Goal: Information Seeking & Learning: Learn about a topic

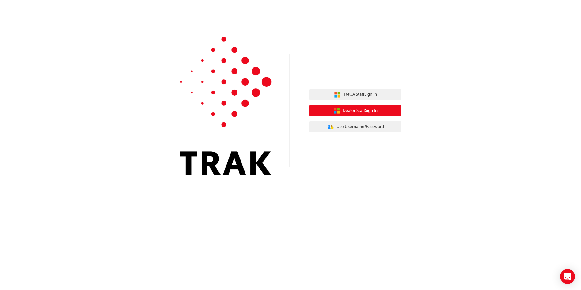
click at [361, 109] on span "Dealer Staff Sign In" at bounding box center [359, 110] width 35 height 7
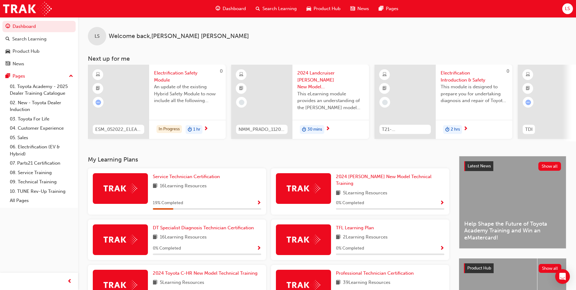
click at [260, 200] on span "Show Progress" at bounding box center [259, 203] width 5 height 6
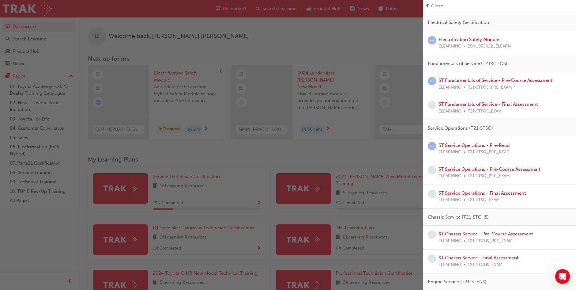
scroll to position [61, 0]
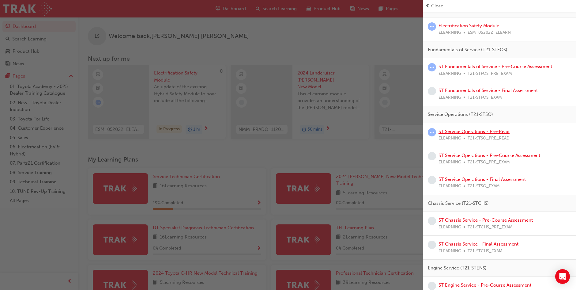
click at [486, 131] on link "ST Service Operations - Pre-Read" at bounding box center [473, 132] width 71 height 6
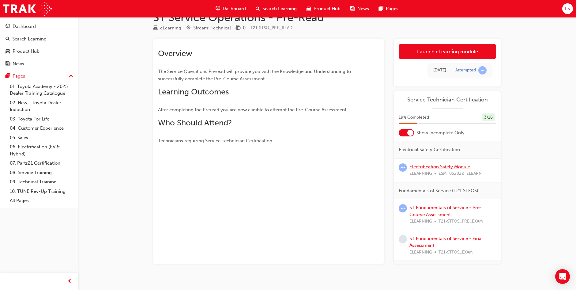
scroll to position [25, 0]
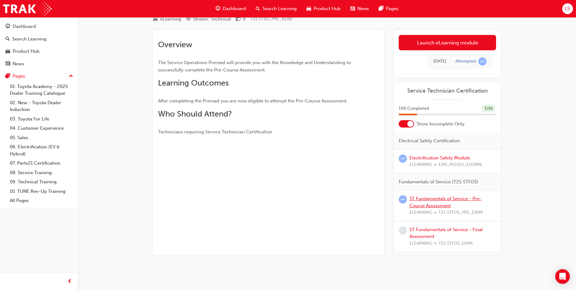
click at [432, 197] on link "ST Fundamentals of Service - Pre-Course Assessment" at bounding box center [445, 202] width 72 height 13
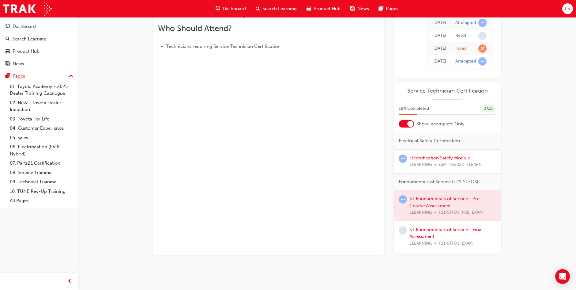
click at [432, 158] on link "Electrification Safety Module" at bounding box center [439, 158] width 61 height 6
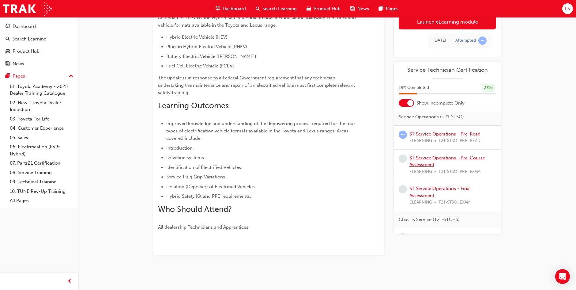
scroll to position [92, 0]
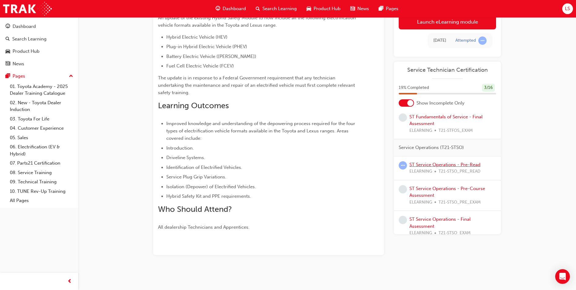
click at [420, 162] on link "ST Service Operations - Pre-Read" at bounding box center [444, 165] width 71 height 6
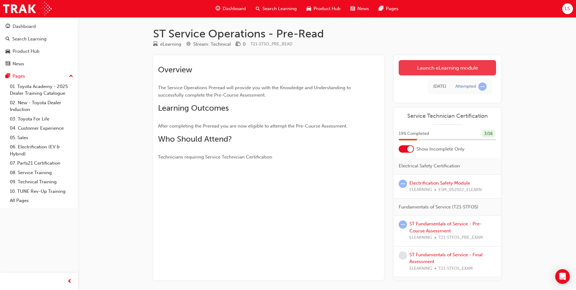
click at [463, 67] on link "Launch eLearning module" at bounding box center [447, 67] width 97 height 15
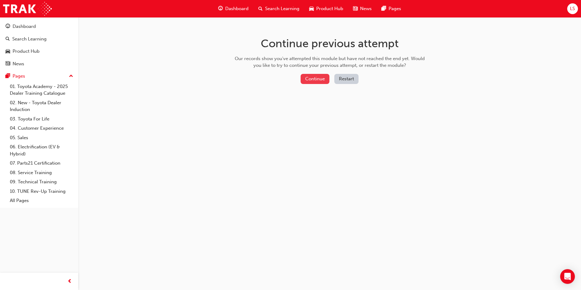
click at [314, 81] on button "Continue" at bounding box center [314, 79] width 29 height 10
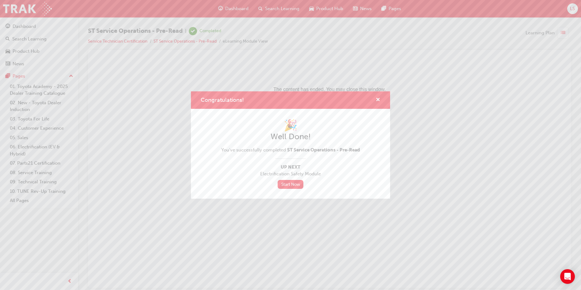
click at [297, 184] on link "Start Now" at bounding box center [290, 184] width 26 height 9
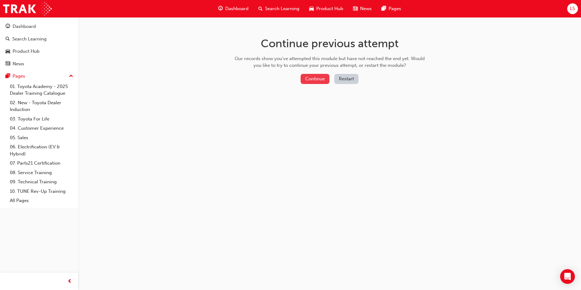
click at [314, 76] on button "Continue" at bounding box center [314, 79] width 29 height 10
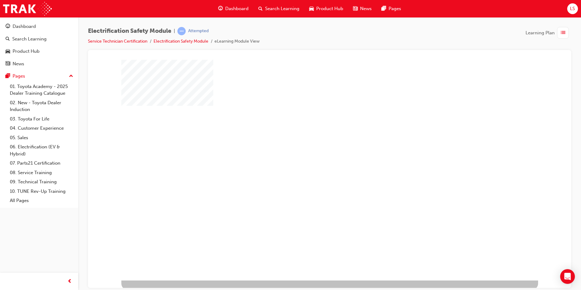
click at [312, 152] on div "play" at bounding box center [312, 152] width 0 height 0
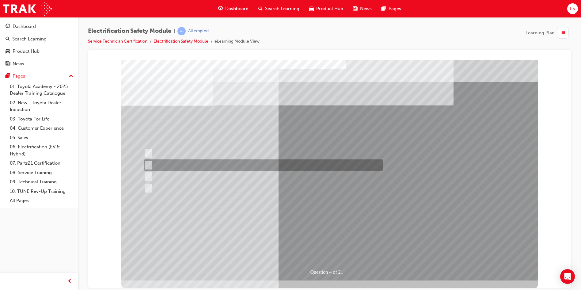
click at [152, 168] on div at bounding box center [261, 164] width 239 height 11
checkbox input "true"
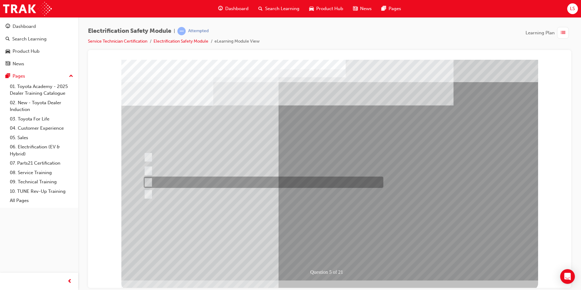
click at [169, 184] on div at bounding box center [261, 181] width 239 height 11
checkbox input "true"
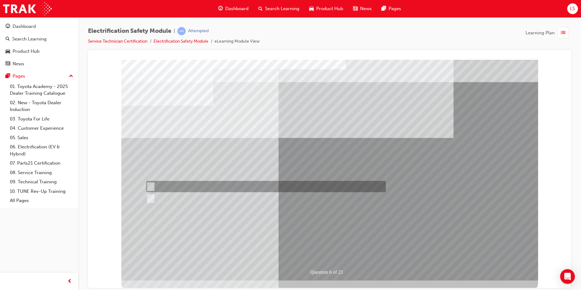
click at [154, 186] on div at bounding box center [264, 186] width 239 height 11
radio input "true"
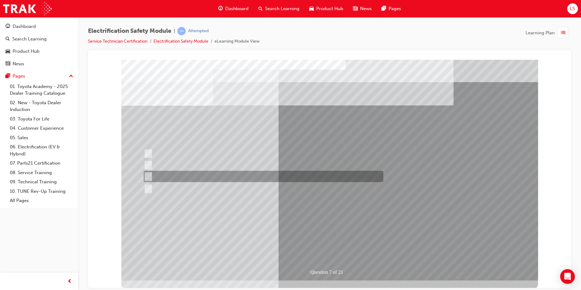
click at [158, 178] on div at bounding box center [261, 176] width 239 height 11
radio input "true"
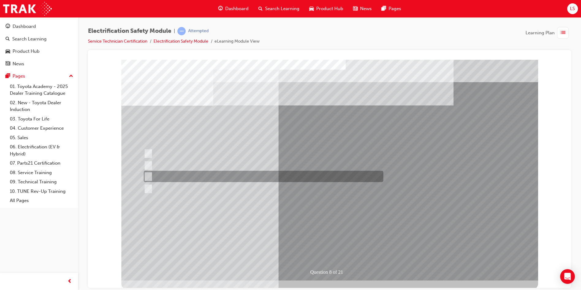
click at [158, 176] on div at bounding box center [261, 176] width 239 height 11
radio input "true"
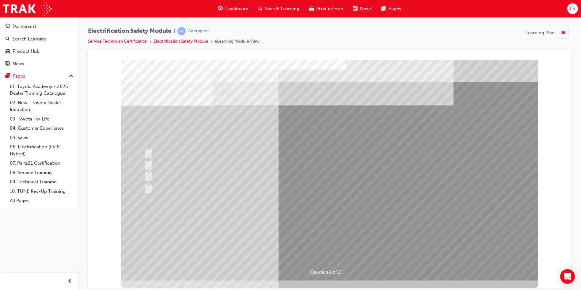
drag, startPoint x: 309, startPoint y: 241, endPoint x: 322, endPoint y: 243, distance: 13.4
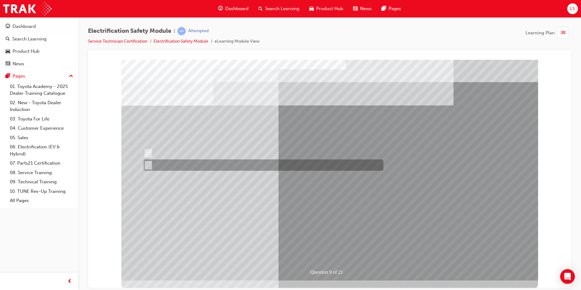
drag, startPoint x: 153, startPoint y: 163, endPoint x: 157, endPoint y: 164, distance: 3.4
click at [153, 163] on div at bounding box center [261, 164] width 239 height 11
radio input "true"
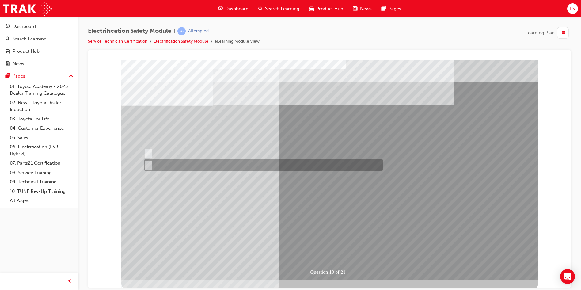
click at [146, 162] on input "True" at bounding box center [147, 165] width 7 height 7
radio input "true"
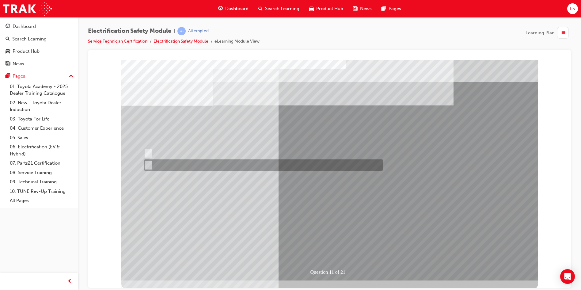
click at [150, 161] on div at bounding box center [261, 164] width 239 height 11
radio input "true"
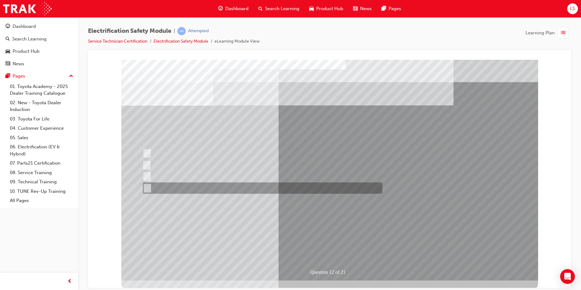
click at [149, 185] on div at bounding box center [260, 187] width 239 height 11
radio input "true"
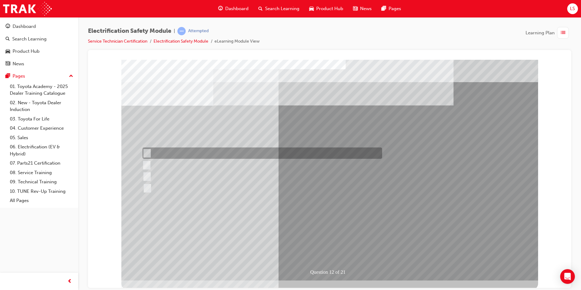
click at [149, 151] on div at bounding box center [260, 152] width 239 height 11
radio input "true"
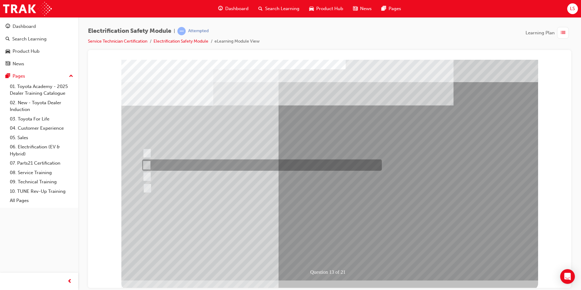
click at [149, 168] on div at bounding box center [260, 164] width 239 height 11
radio input "true"
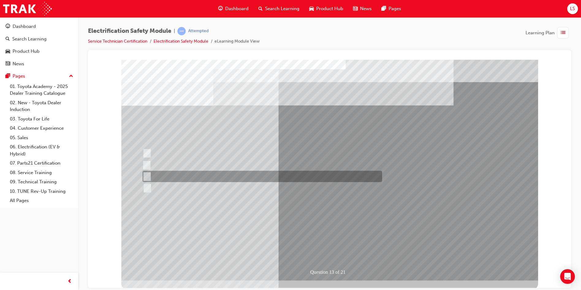
click at [148, 175] on input "Wait 10 minutes to discharge the High Voltage Capacitors." at bounding box center [145, 176] width 7 height 7
radio input "true"
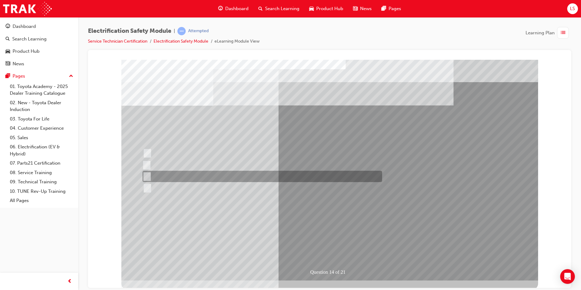
click at [157, 172] on div at bounding box center [260, 176] width 239 height 11
radio input "true"
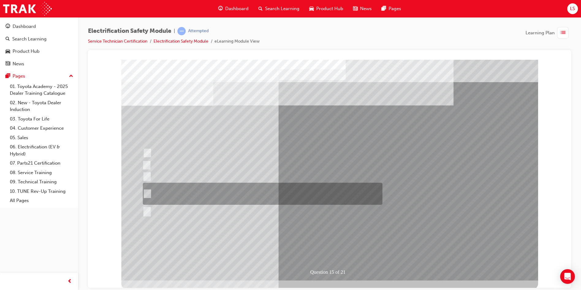
click at [168, 191] on div at bounding box center [260, 194] width 239 height 22
radio input "true"
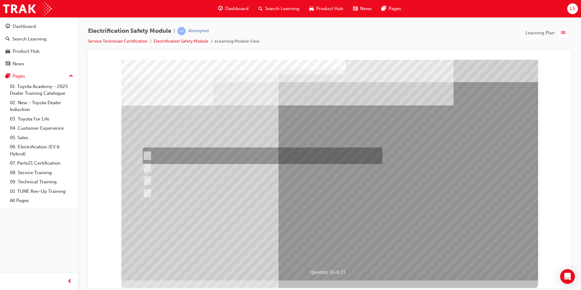
click at [156, 157] on div at bounding box center [260, 155] width 239 height 17
radio input "true"
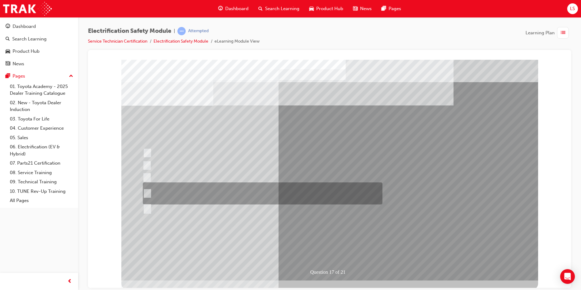
click at [167, 189] on div at bounding box center [260, 193] width 239 height 22
radio input "true"
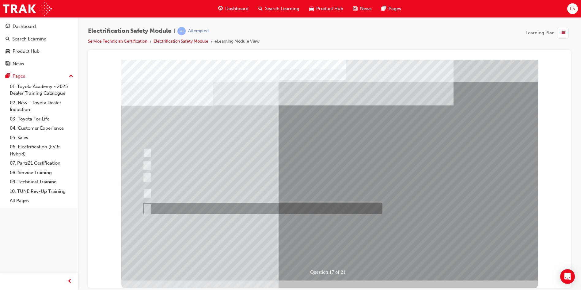
click at [147, 207] on input "All of the above." at bounding box center [146, 208] width 7 height 7
radio input "true"
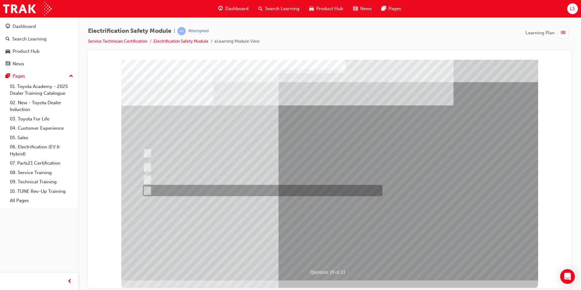
click at [159, 190] on div at bounding box center [260, 190] width 239 height 11
radio input "true"
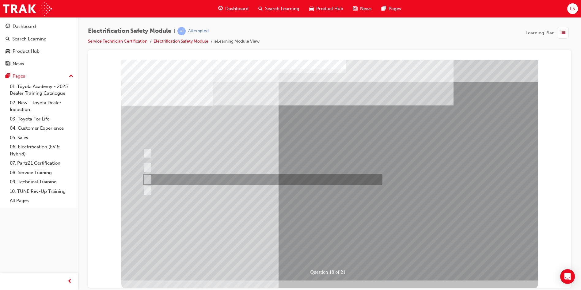
click at [153, 178] on div at bounding box center [260, 179] width 239 height 11
radio input "true"
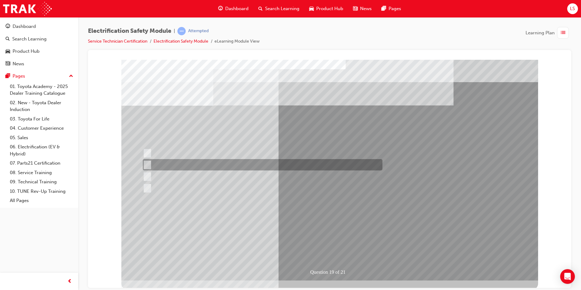
click at [156, 164] on div at bounding box center [260, 164] width 239 height 11
radio input "true"
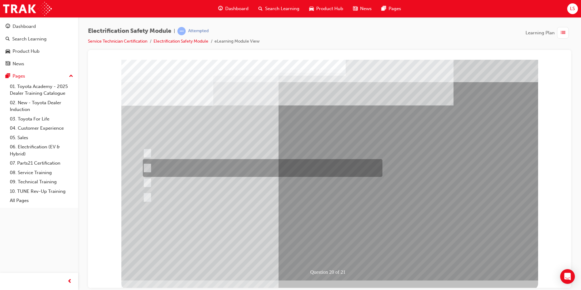
click at [152, 171] on div at bounding box center [260, 168] width 239 height 18
radio input "true"
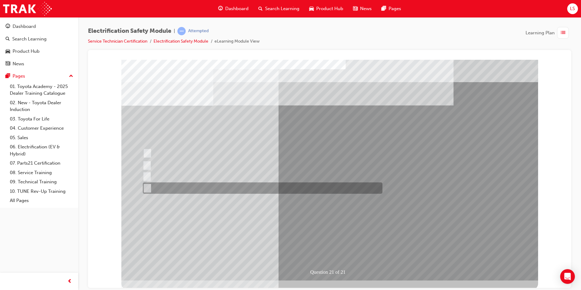
click at [153, 188] on div at bounding box center [260, 187] width 239 height 11
radio input "true"
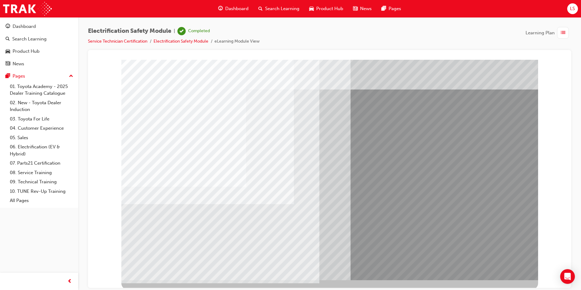
scroll to position [2, 0]
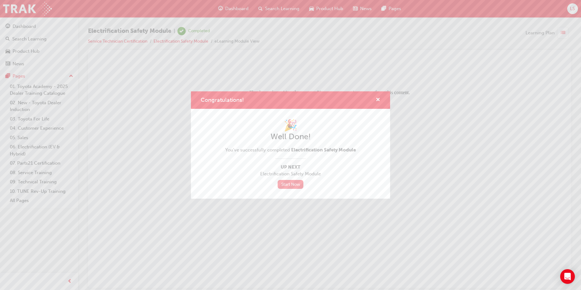
click at [292, 185] on link "Start Now" at bounding box center [290, 184] width 26 height 9
click at [379, 98] on span "cross-icon" at bounding box center [377, 100] width 5 height 6
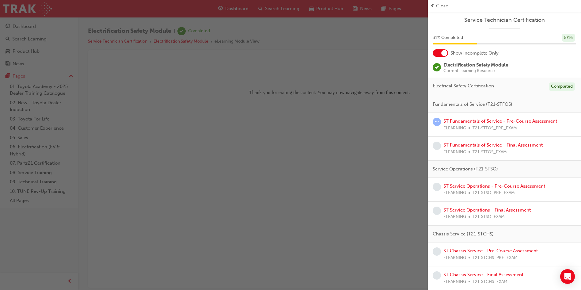
click at [476, 122] on link "ST Fundamentals of Service - Pre-Course Assessment" at bounding box center [500, 121] width 114 height 6
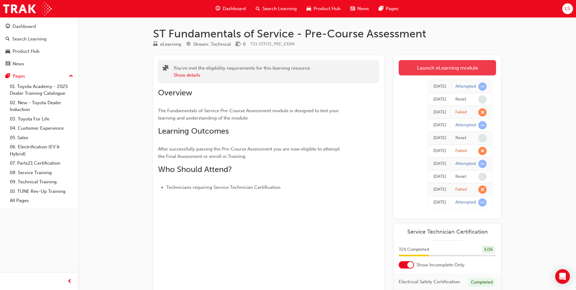
click at [460, 72] on link "Launch eLearning module" at bounding box center [447, 67] width 97 height 15
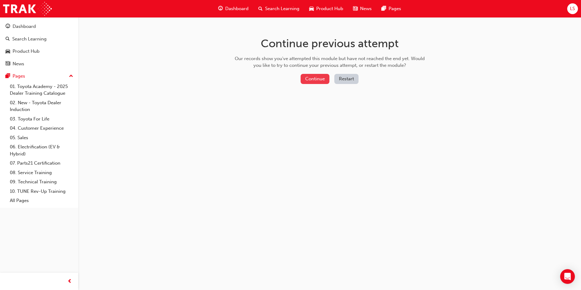
click at [317, 80] on button "Continue" at bounding box center [314, 79] width 29 height 10
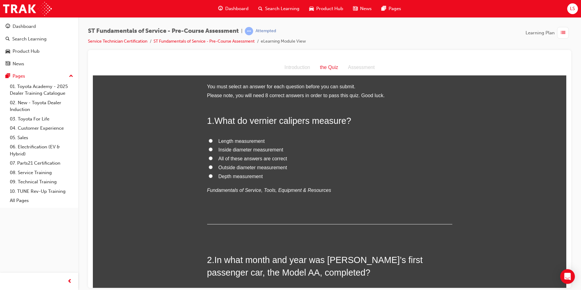
click at [209, 157] on input "All of these answers are correct" at bounding box center [211, 158] width 4 height 4
radio input "true"
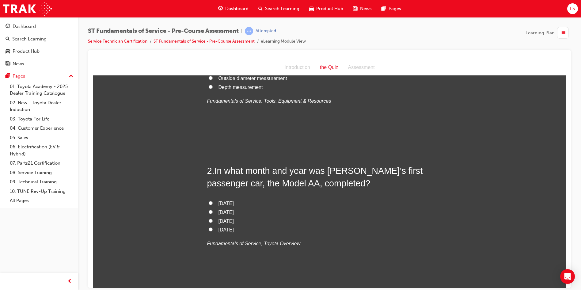
scroll to position [92, 0]
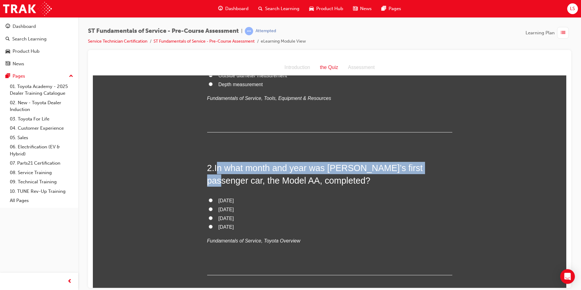
drag, startPoint x: 215, startPoint y: 167, endPoint x: 410, endPoint y: 160, distance: 194.9
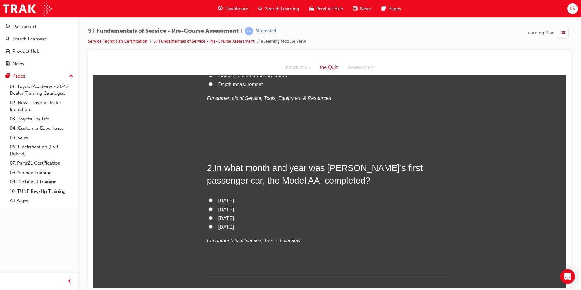
click at [350, 199] on label "January 1937" at bounding box center [329, 200] width 245 height 9
click at [213, 199] on input "January 1937" at bounding box center [211, 200] width 4 height 4
radio input "true"
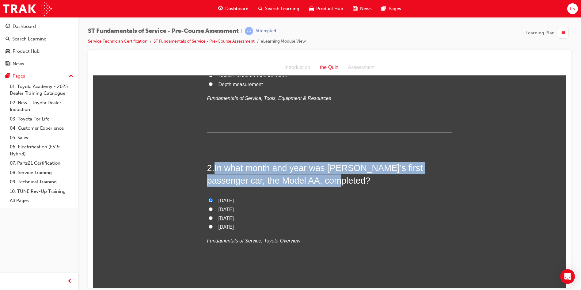
drag, startPoint x: 213, startPoint y: 167, endPoint x: 419, endPoint y: 182, distance: 206.3
click at [419, 182] on h2 "2 . In what month and year was Toyoda’s first passenger car, the Model AA, comp…" at bounding box center [329, 173] width 245 height 25
copy span "In what month and year was Toyoda’s first passenger car, the Model AA, complete…"
click at [209, 226] on input "April 1936" at bounding box center [211, 226] width 4 height 4
radio input "true"
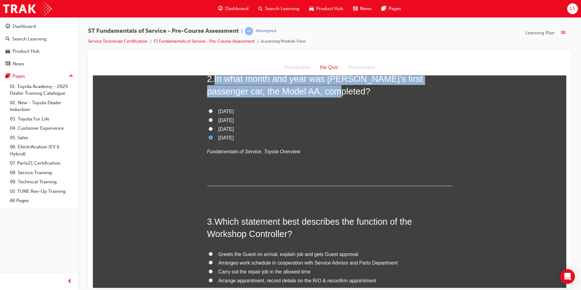
scroll to position [214, 0]
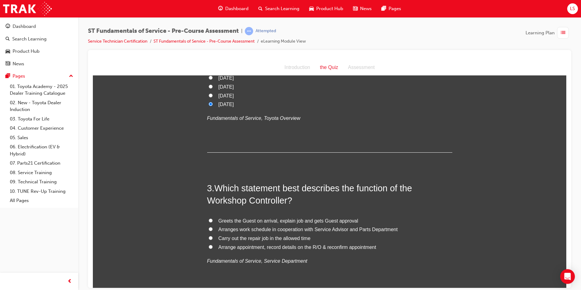
click at [385, 136] on div "2 . In what month and year was Toyoda’s first passenger car, the Model AA, comp…" at bounding box center [329, 95] width 245 height 113
drag, startPoint x: 181, startPoint y: 261, endPoint x: 395, endPoint y: 142, distance: 245.0
click at [395, 142] on div "2 . In what month and year was Toyoda’s first passenger car, the Model AA, comp…" at bounding box center [329, 95] width 245 height 113
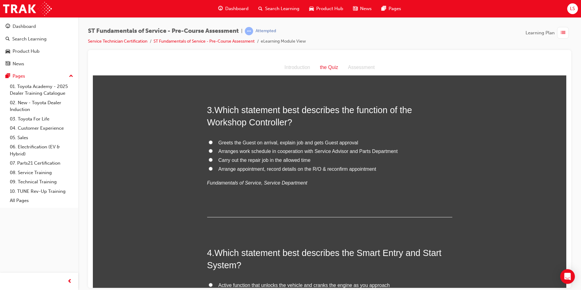
scroll to position [306, 0]
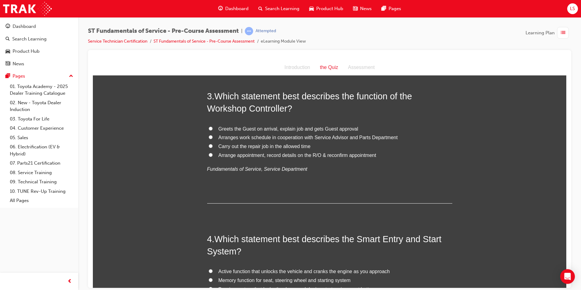
click at [209, 137] on input "Arranges work schedule in cooperation with Service Advisor and Parts Department" at bounding box center [211, 137] width 4 height 4
radio input "true"
click at [209, 154] on input "Arrange appointment, record details on the R/O & reconfirm appointment" at bounding box center [211, 154] width 4 height 4
radio input "true"
click at [209, 137] on input "Arranges work schedule in cooperation with Service Advisor and Parts Department" at bounding box center [211, 137] width 4 height 4
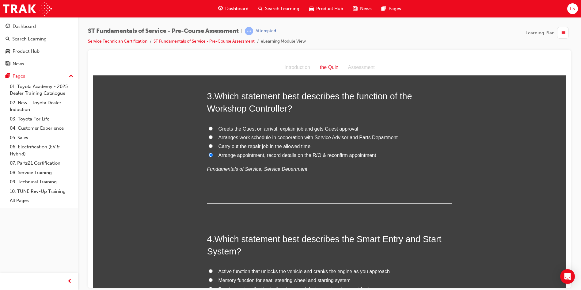
radio input "true"
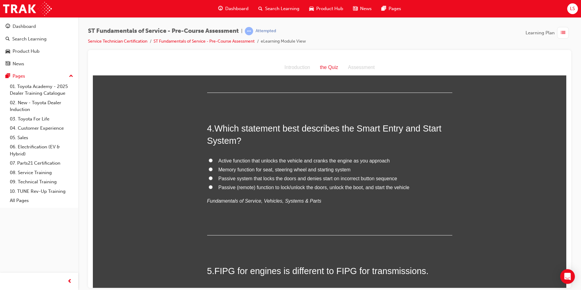
scroll to position [429, 0]
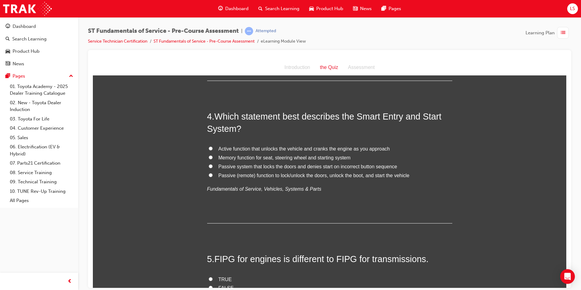
click at [209, 173] on input "Passive (remote) function to lock/unlock the doors, unlock the boot, and start …" at bounding box center [211, 175] width 4 height 4
radio input "true"
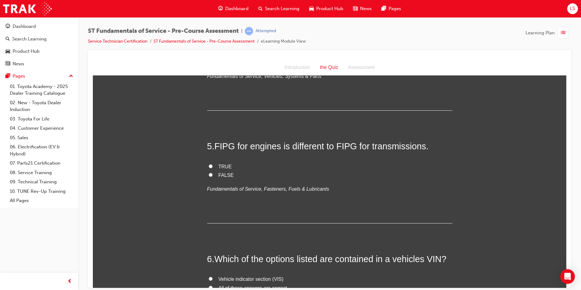
scroll to position [551, 0]
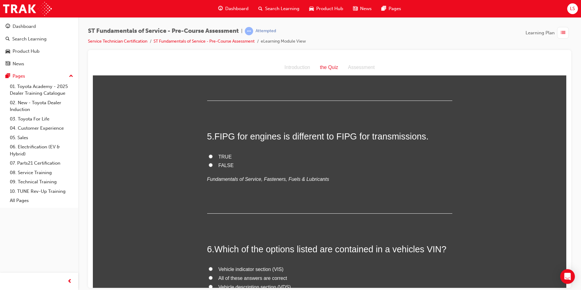
click at [310, 138] on span "FIPG for engines is different to FIPG for transmissions." at bounding box center [321, 136] width 214 height 10
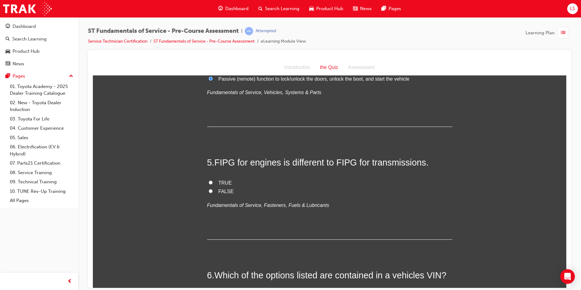
scroll to position [552, 0]
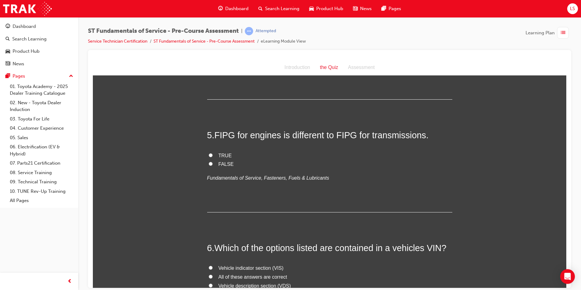
drag, startPoint x: 212, startPoint y: 134, endPoint x: 274, endPoint y: 121, distance: 62.9
drag, startPoint x: 274, startPoint y: 121, endPoint x: 248, endPoint y: 117, distance: 25.7
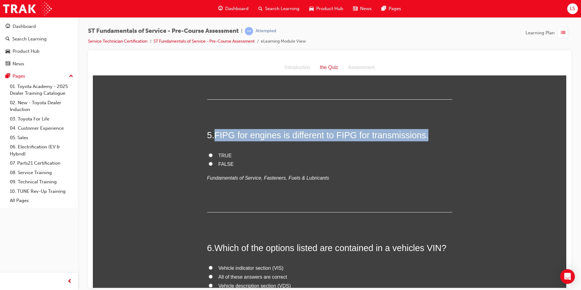
drag, startPoint x: 214, startPoint y: 135, endPoint x: 423, endPoint y: 132, distance: 209.8
click at [423, 132] on span "FIPG for engines is different to FIPG for transmissions." at bounding box center [321, 135] width 214 height 10
drag, startPoint x: 423, startPoint y: 132, endPoint x: 390, endPoint y: 136, distance: 34.2
click at [390, 136] on span "FIPG for engines is different to FIPG for transmissions." at bounding box center [321, 135] width 214 height 10
drag, startPoint x: 213, startPoint y: 136, endPoint x: 423, endPoint y: 141, distance: 210.1
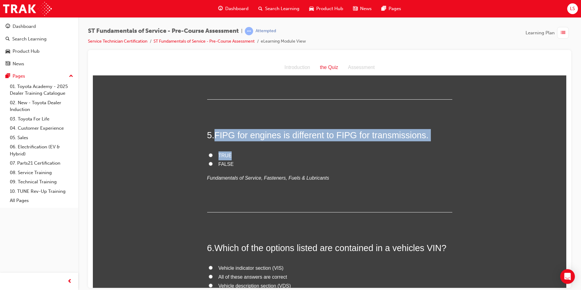
click at [423, 141] on div "5 . FIPG for engines is different to FIPG for transmissions. TRUE FALSE Fundame…" at bounding box center [329, 170] width 245 height 83
click at [365, 144] on div "5 . FIPG for engines is different to FIPG for transmissions. TRUE FALSE Fundame…" at bounding box center [329, 170] width 245 height 83
drag, startPoint x: 211, startPoint y: 134, endPoint x: 422, endPoint y: 128, distance: 210.4
click at [422, 129] on h2 "5 . FIPG for engines is different to FIPG for transmissions." at bounding box center [329, 135] width 245 height 12
drag, startPoint x: 422, startPoint y: 128, endPoint x: 402, endPoint y: 134, distance: 20.7
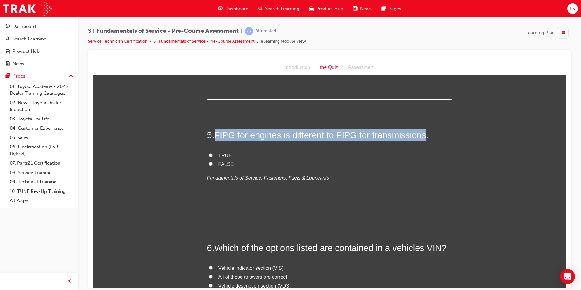
copy h2 "FIPG for engines is different to FIPG for transmissions"
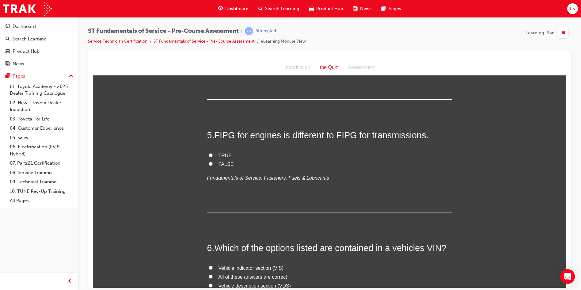
click at [209, 155] on input "TRUE" at bounding box center [211, 155] width 4 height 4
radio input "true"
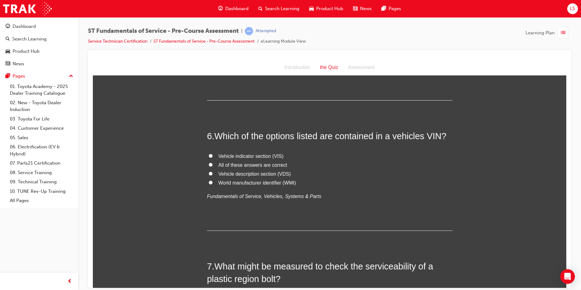
scroll to position [675, 0]
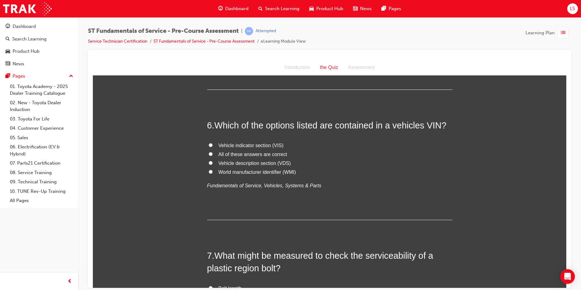
click at [209, 153] on input "All of these answers are correct" at bounding box center [211, 154] width 4 height 4
radio input "true"
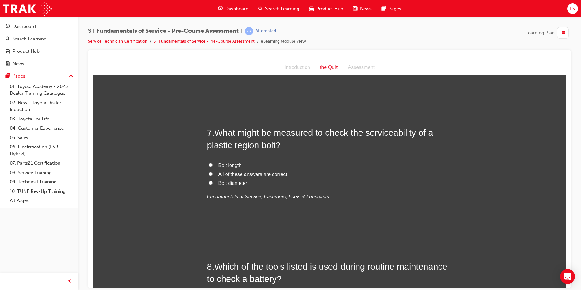
scroll to position [797, 0]
click at [209, 173] on input "All of these answers are correct" at bounding box center [211, 174] width 4 height 4
radio input "true"
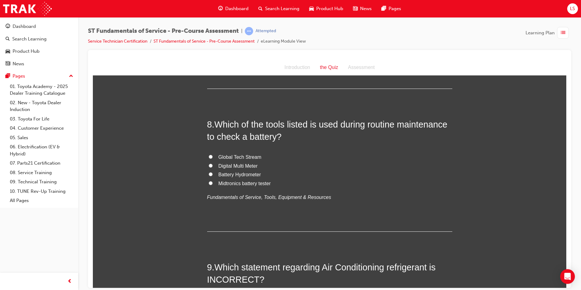
scroll to position [950, 0]
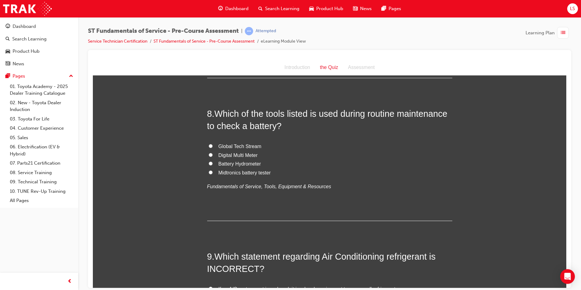
click at [209, 171] on input "Midtronics battery tester" at bounding box center [211, 172] width 4 height 4
radio input "true"
click at [210, 164] on input "Battery Hydrometer" at bounding box center [211, 163] width 4 height 4
radio input "true"
click at [204, 172] on div "You must select an answer for each question before you can submit. Please note,…" at bounding box center [329, 108] width 473 height 1952
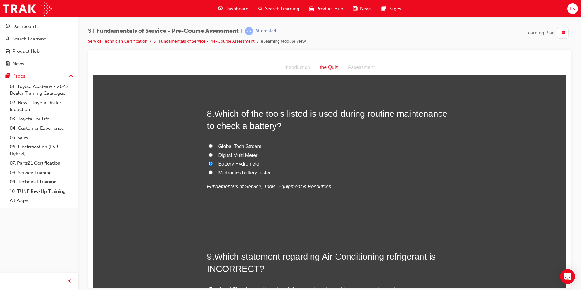
click at [209, 171] on input "Midtronics battery tester" at bounding box center [211, 172] width 4 height 4
radio input "true"
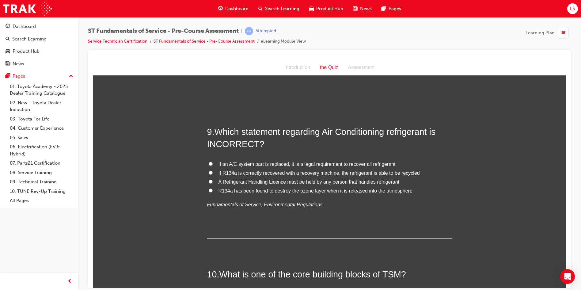
scroll to position [1073, 0]
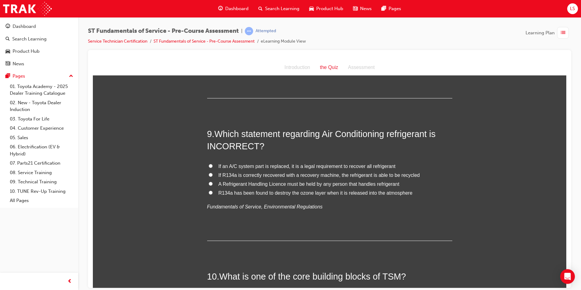
click at [209, 192] on input "R134a has been found to destroy the ozone layer when it is released into the at…" at bounding box center [211, 192] width 4 height 4
radio input "true"
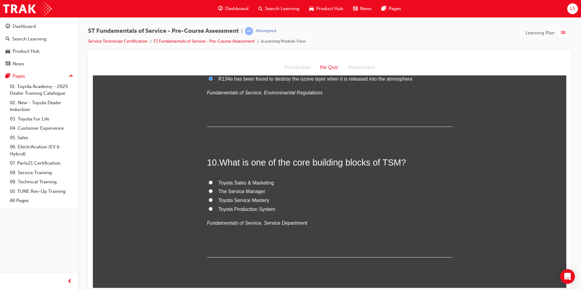
scroll to position [1195, 0]
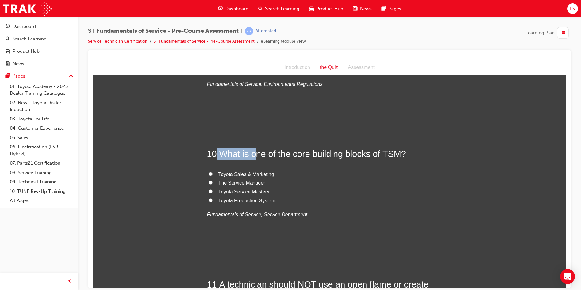
drag, startPoint x: 216, startPoint y: 152, endPoint x: 257, endPoint y: 148, distance: 41.9
click at [257, 148] on h2 "10 . What is one of the core building blocks of TSM?" at bounding box center [329, 153] width 245 height 12
drag, startPoint x: 257, startPoint y: 148, endPoint x: 248, endPoint y: 142, distance: 10.3
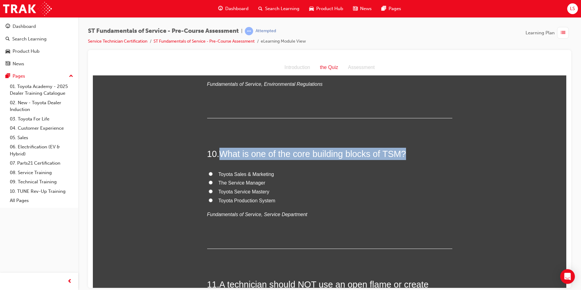
drag, startPoint x: 218, startPoint y: 152, endPoint x: 419, endPoint y: 147, distance: 201.0
click at [419, 147] on h2 "10 . What is one of the core building blocks of TSM?" at bounding box center [329, 153] width 245 height 12
drag, startPoint x: 419, startPoint y: 147, endPoint x: 377, endPoint y: 153, distance: 42.2
copy h2 "What is one of the core building blocks of TSM?"
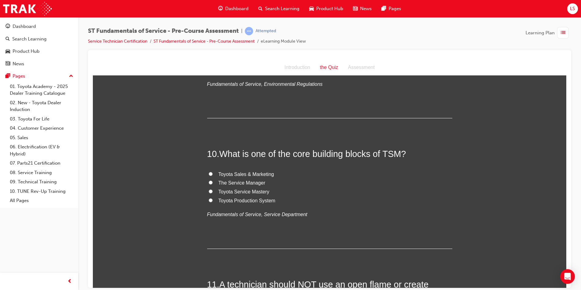
click at [354, 186] on label "The Service Manager" at bounding box center [329, 182] width 245 height 9
click at [213, 184] on input "The Service Manager" at bounding box center [211, 182] width 4 height 4
radio input "true"
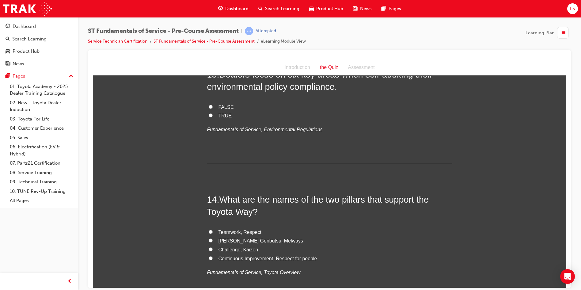
scroll to position [1747, 0]
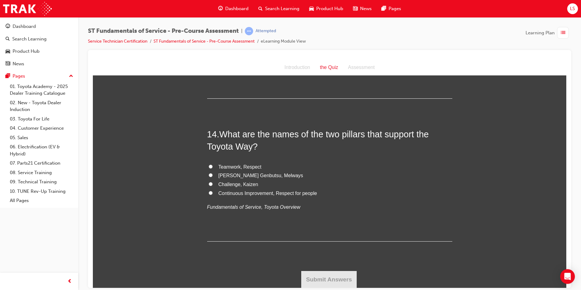
click at [209, 192] on input "Continuous Improvement, Respect for people" at bounding box center [211, 192] width 4 height 4
radio input "true"
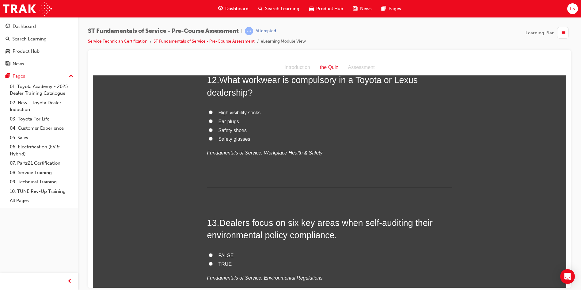
scroll to position [1532, 0]
click at [209, 262] on input "TRUE" at bounding box center [211, 264] width 4 height 4
radio input "true"
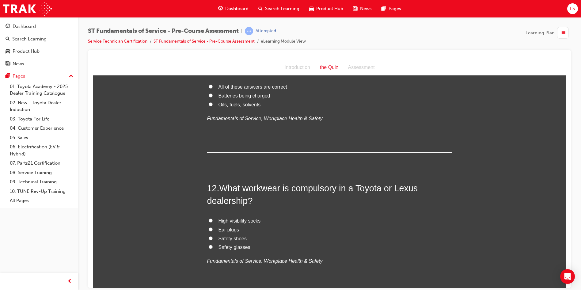
scroll to position [1440, 0]
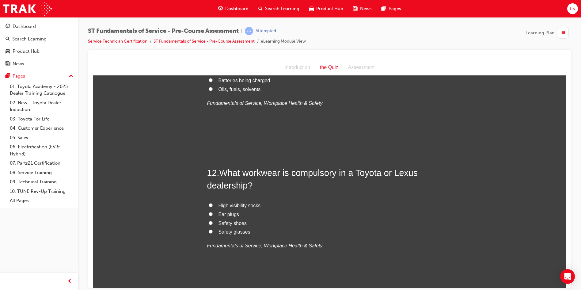
click at [209, 223] on input "Safety shoes" at bounding box center [211, 222] width 4 height 4
radio input "true"
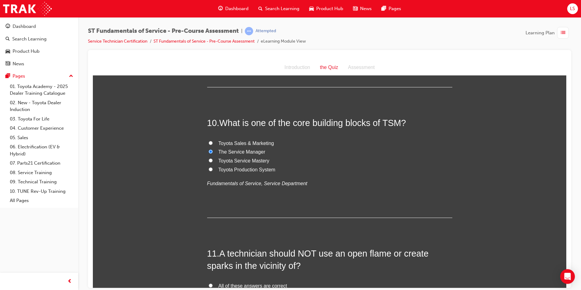
scroll to position [1226, 0]
click at [209, 160] on input "Toyota Service Mastery" at bounding box center [211, 160] width 4 height 4
radio input "true"
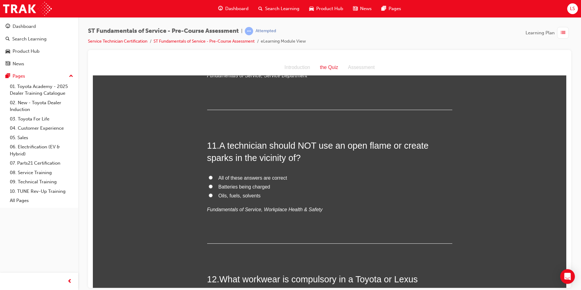
scroll to position [1349, 0]
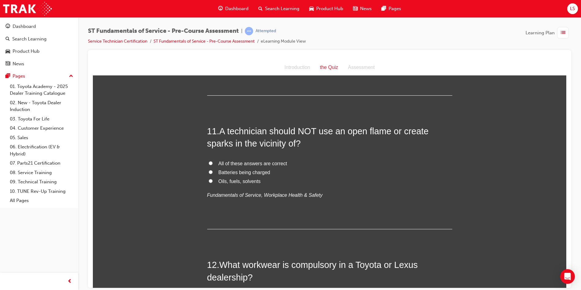
click at [209, 163] on input "All of these answers are correct" at bounding box center [211, 163] width 4 height 4
radio input "true"
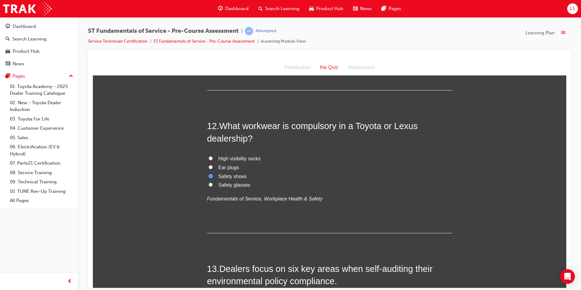
scroll to position [1502, 0]
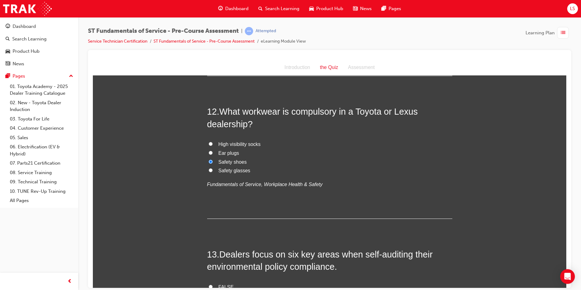
click at [209, 169] on input "Safety glasses" at bounding box center [211, 170] width 4 height 4
radio input "true"
click at [209, 161] on input "Safety shoes" at bounding box center [211, 161] width 4 height 4
radio input "true"
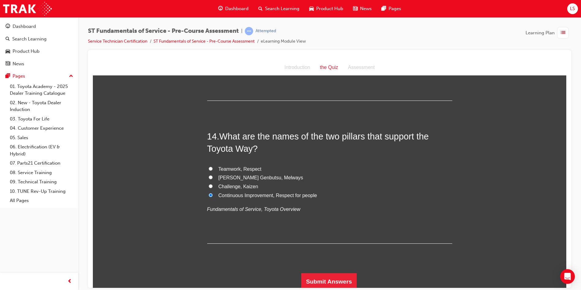
scroll to position [1747, 0]
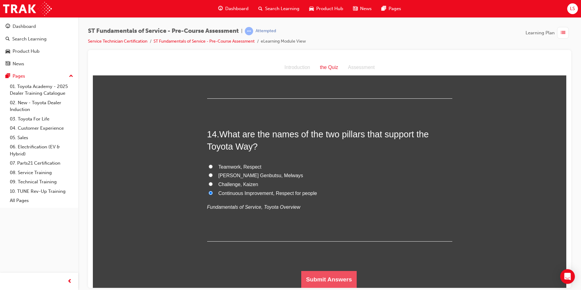
click at [342, 280] on button "Submit Answers" at bounding box center [329, 278] width 56 height 17
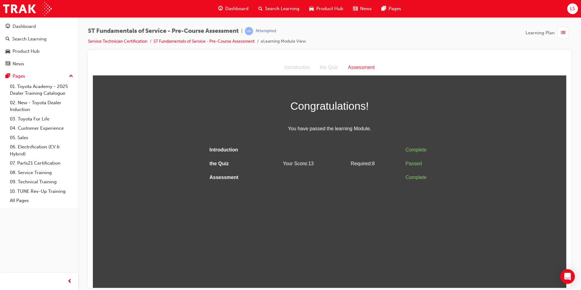
scroll to position [0, 0]
click at [573, 9] on span "LS" at bounding box center [572, 8] width 5 height 7
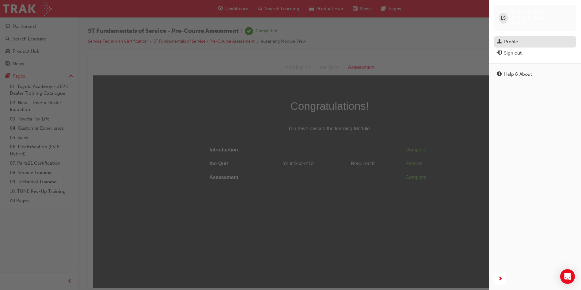
click at [519, 38] on div "Profile" at bounding box center [535, 42] width 76 height 8
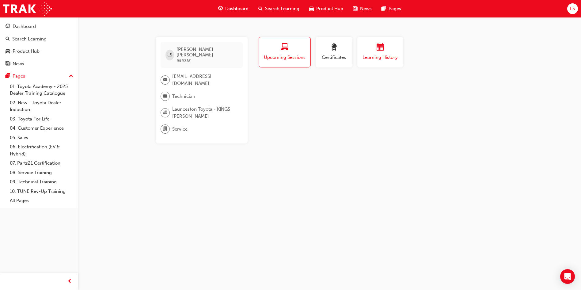
click at [381, 55] on span "Learning History" at bounding box center [380, 57] width 37 height 7
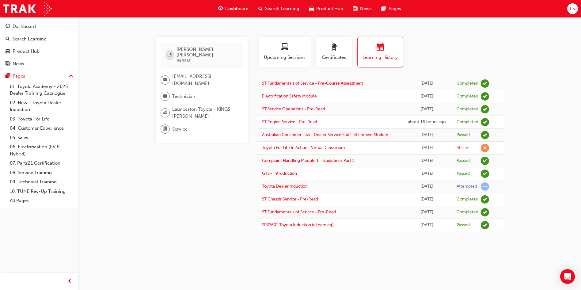
click at [515, 16] on div "Dashboard Search Learning Product Hub News Pages LS" at bounding box center [290, 8] width 581 height 17
click at [571, 13] on div "LS" at bounding box center [572, 8] width 11 height 11
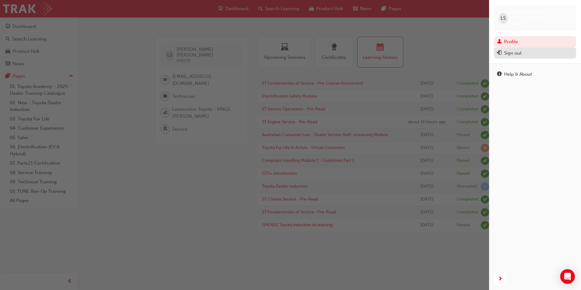
click at [540, 52] on button "Sign out" at bounding box center [535, 52] width 82 height 11
